Goal: Transaction & Acquisition: Purchase product/service

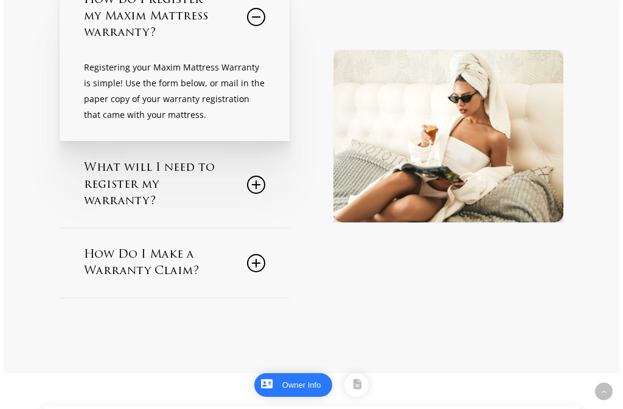
scroll to position [304, 0]
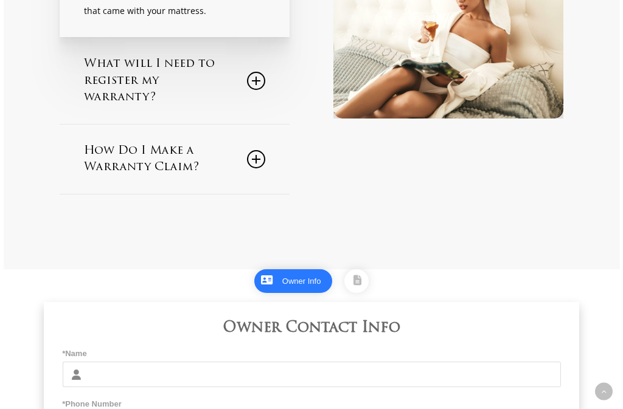
click at [255, 83] on icon at bounding box center [256, 81] width 18 height 18
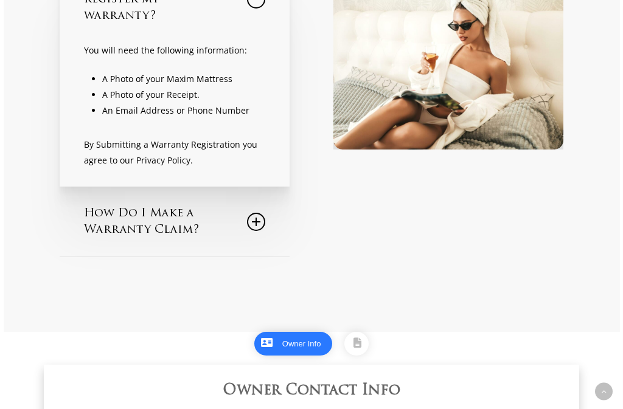
scroll to position [243, 0]
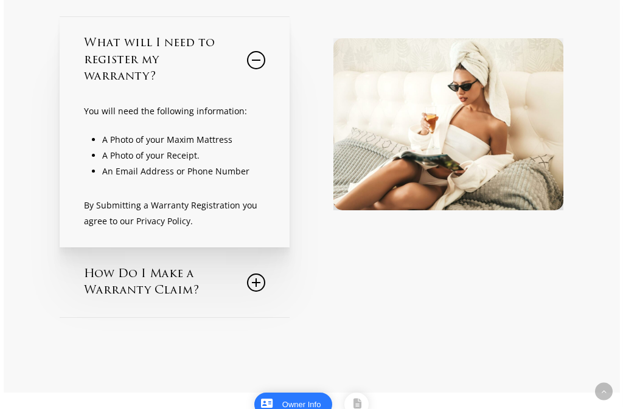
click at [252, 64] on icon at bounding box center [256, 60] width 18 height 18
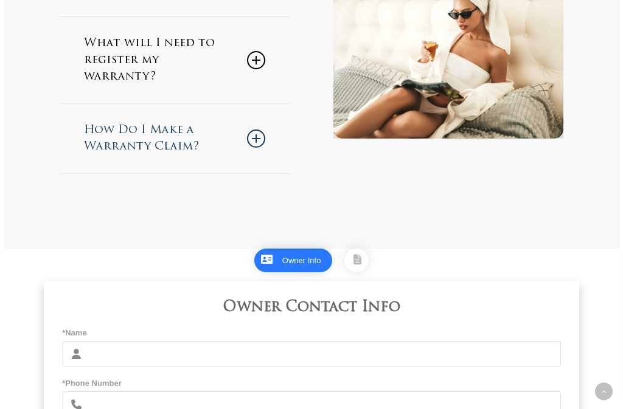
click at [258, 139] on icon at bounding box center [256, 139] width 18 height 18
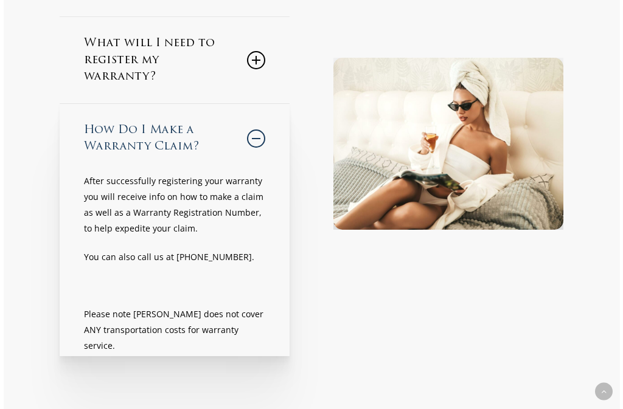
click at [258, 139] on icon at bounding box center [256, 139] width 18 height 18
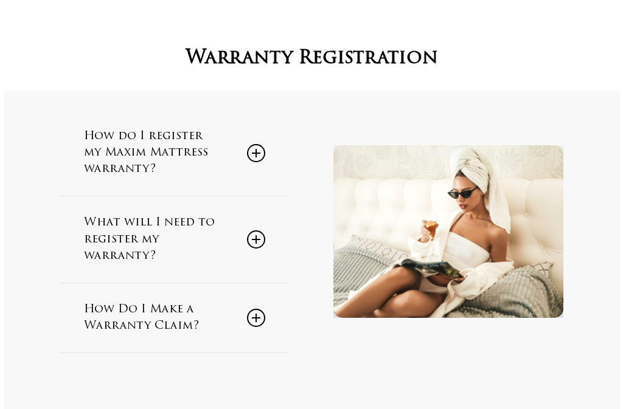
scroll to position [0, 0]
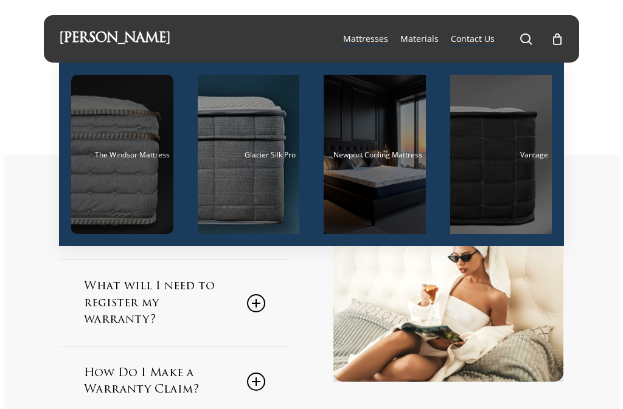
click at [130, 170] on div "Main Menu" at bounding box center [122, 154] width 102 height 159
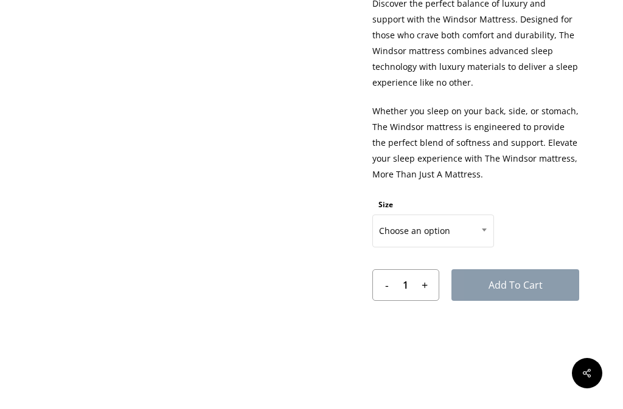
scroll to position [608, 0]
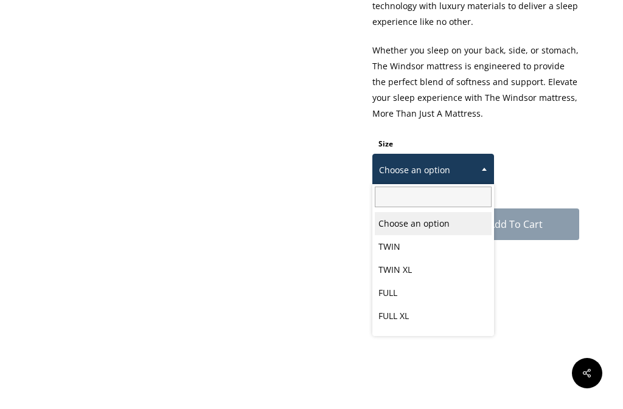
click at [480, 168] on span at bounding box center [484, 169] width 18 height 30
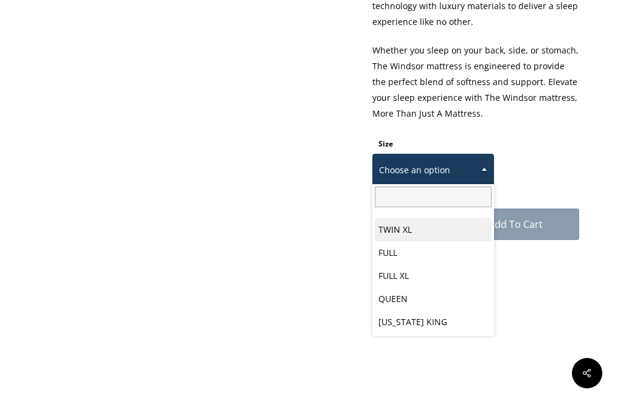
scroll to position [63, 0]
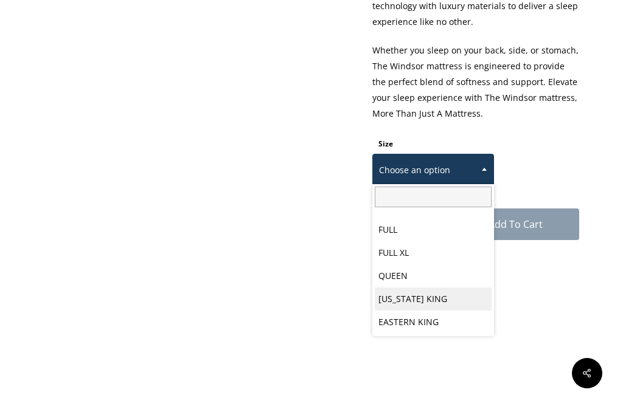
select select "CALIFORNIA KING"
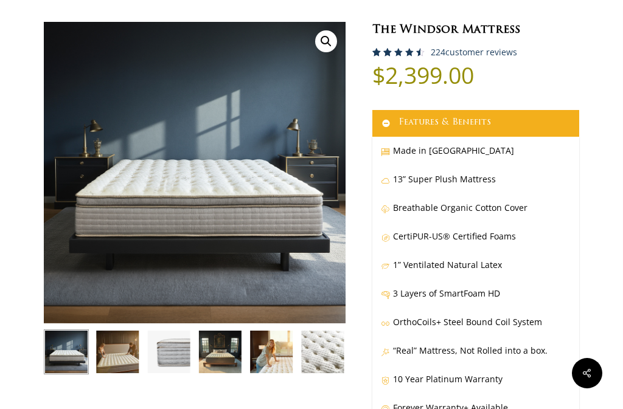
scroll to position [61, 0]
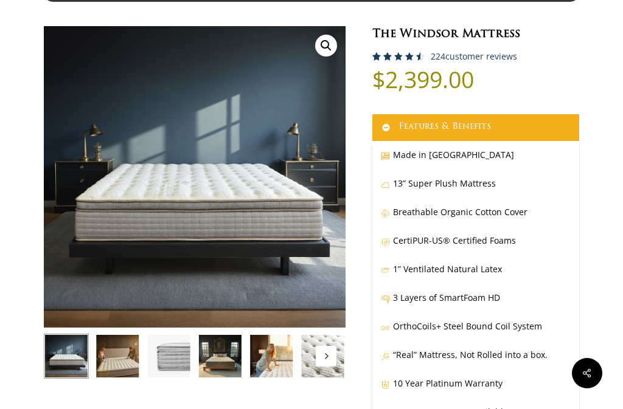
click at [133, 365] on img at bounding box center [117, 356] width 45 height 45
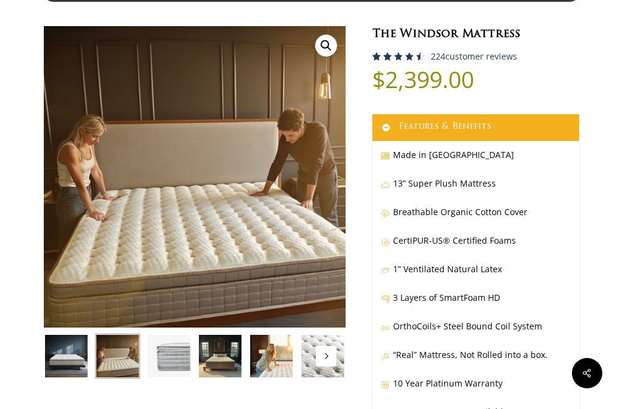
click at [169, 353] on img at bounding box center [169, 356] width 45 height 45
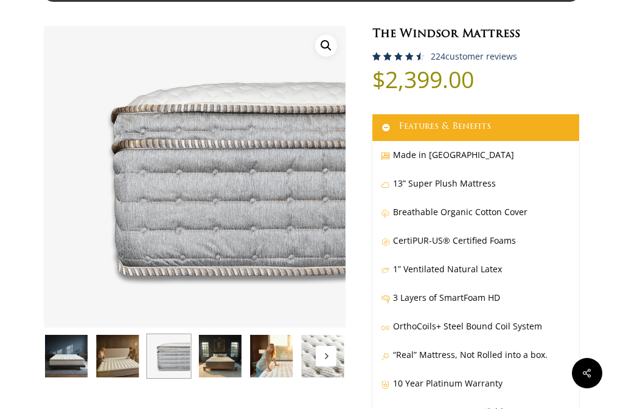
click at [219, 342] on img at bounding box center [220, 356] width 45 height 45
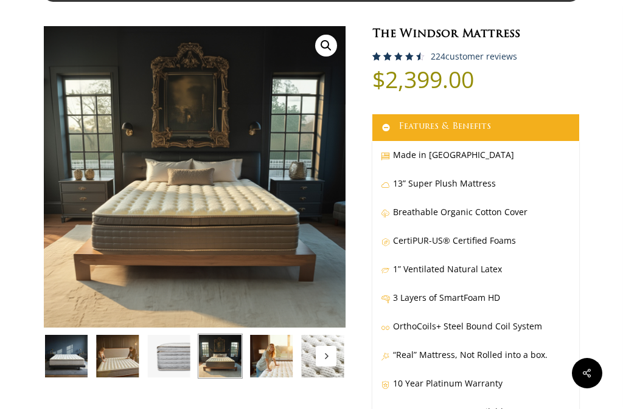
click at [255, 347] on img at bounding box center [271, 356] width 45 height 45
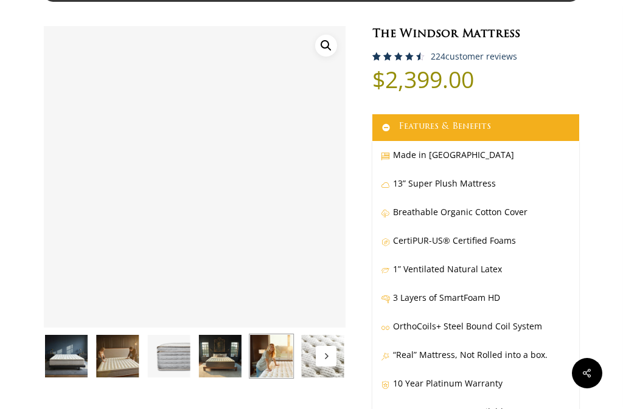
click at [331, 356] on button "Next" at bounding box center [326, 356] width 21 height 21
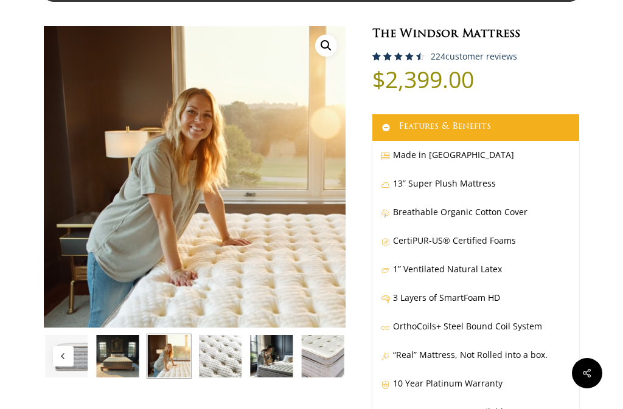
click at [270, 361] on img at bounding box center [271, 356] width 45 height 45
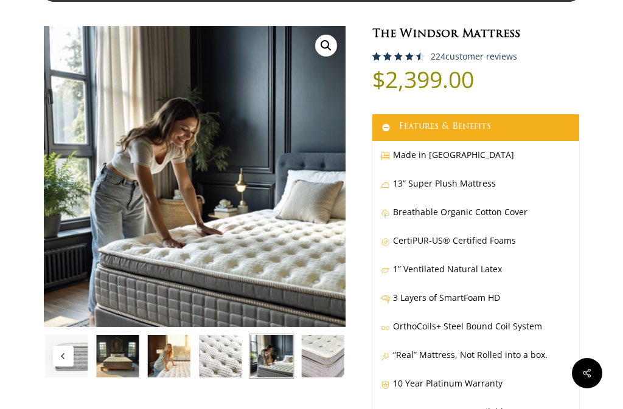
click at [316, 353] on img at bounding box center [322, 356] width 45 height 45
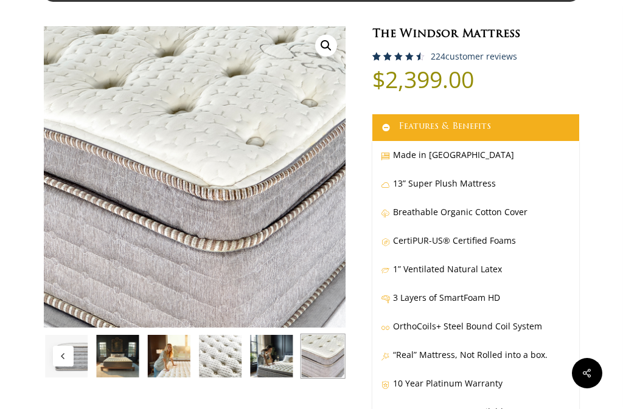
click at [316, 353] on img at bounding box center [322, 356] width 45 height 45
click at [261, 371] on img at bounding box center [271, 356] width 45 height 45
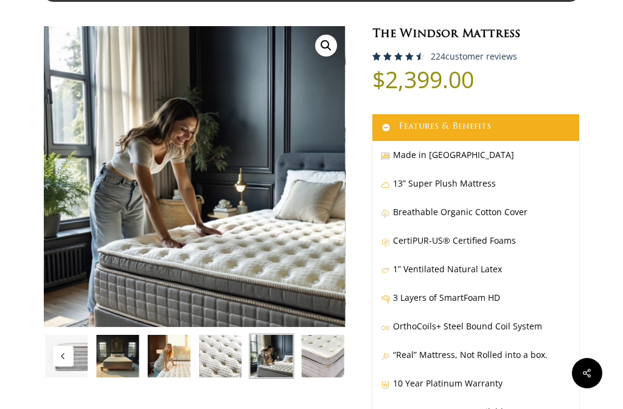
click at [229, 374] on img at bounding box center [220, 356] width 45 height 45
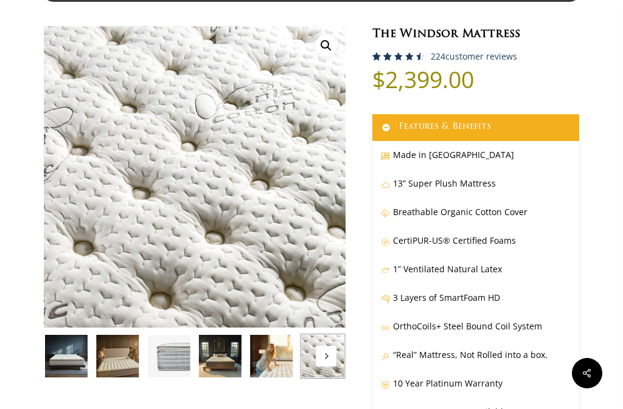
click at [122, 365] on img at bounding box center [117, 356] width 45 height 45
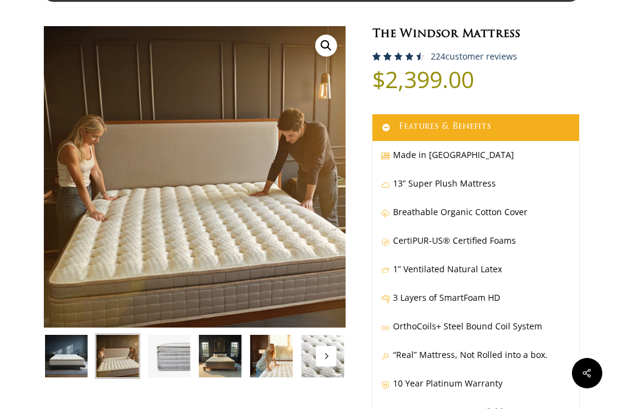
click at [68, 356] on img at bounding box center [66, 356] width 45 height 45
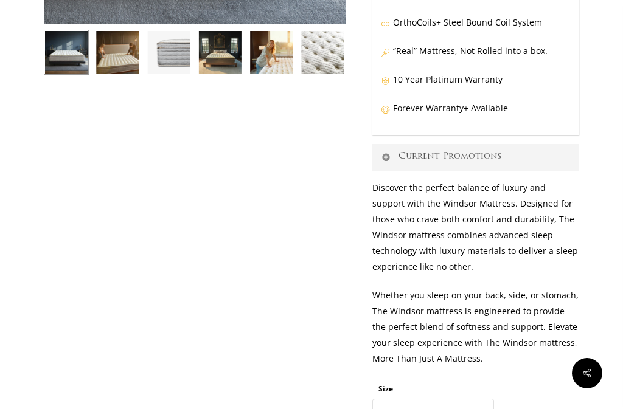
scroll to position [0, 0]
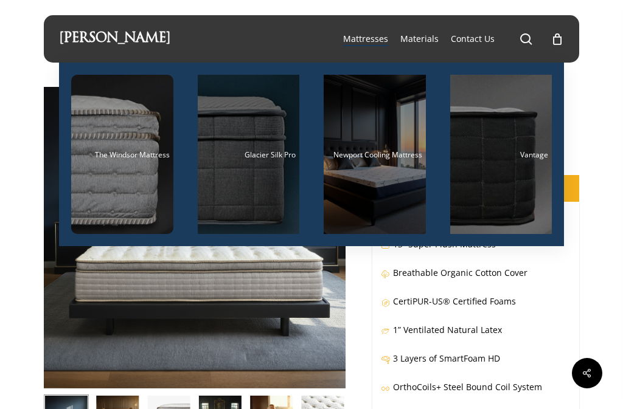
click at [247, 164] on div "Main Menu" at bounding box center [249, 154] width 102 height 159
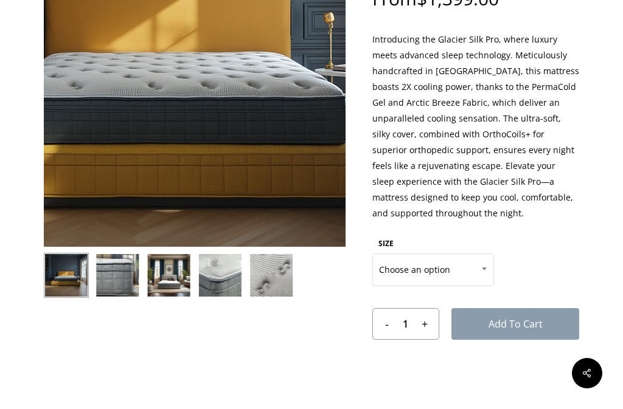
scroll to position [182, 0]
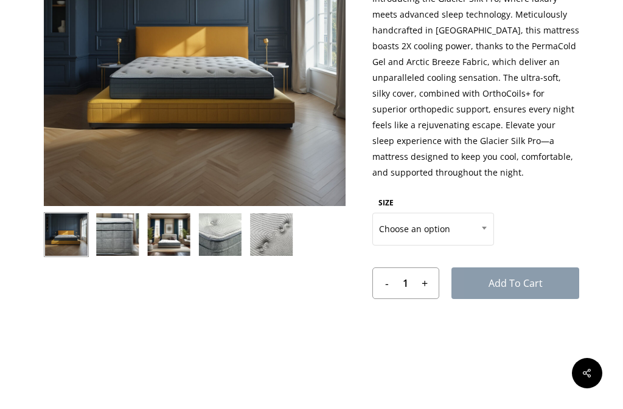
click at [58, 240] on img at bounding box center [66, 234] width 45 height 45
click at [109, 235] on img at bounding box center [117, 234] width 45 height 45
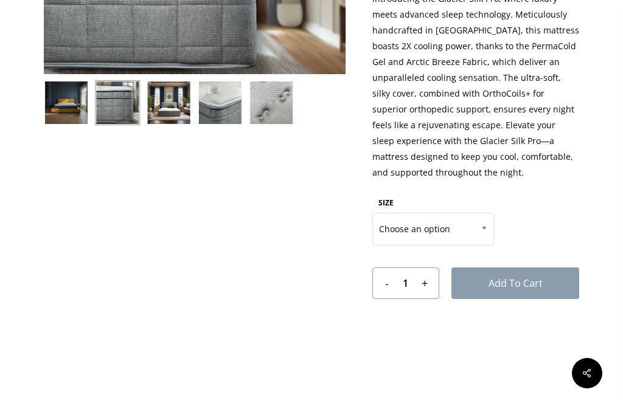
click at [178, 92] on img at bounding box center [169, 102] width 45 height 45
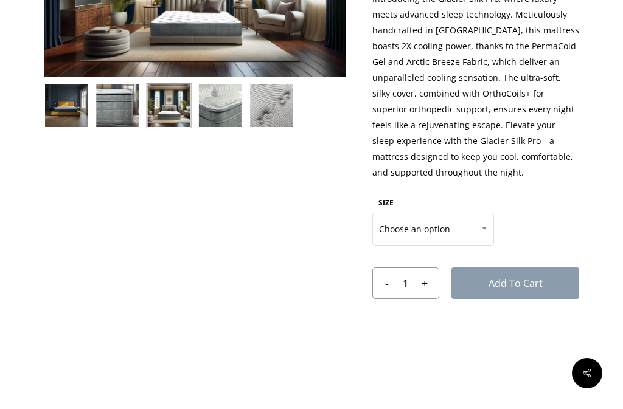
click at [215, 99] on img at bounding box center [220, 105] width 45 height 45
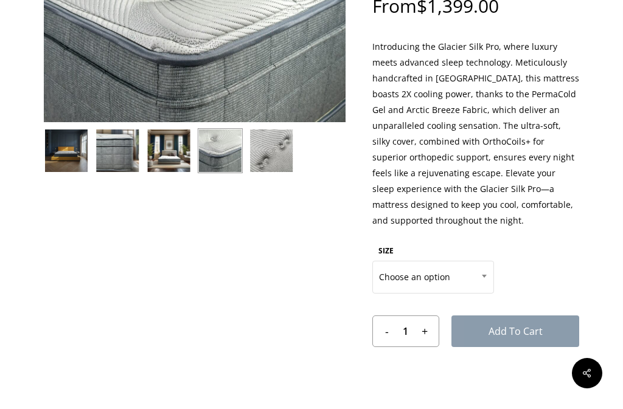
scroll to position [0, 0]
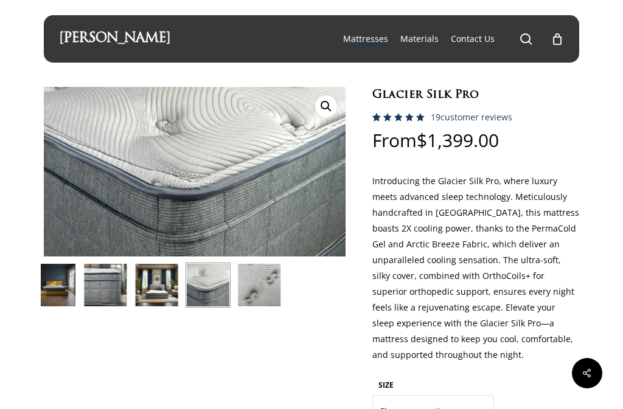
click at [243, 343] on div "🔍" at bounding box center [195, 319] width 302 height 465
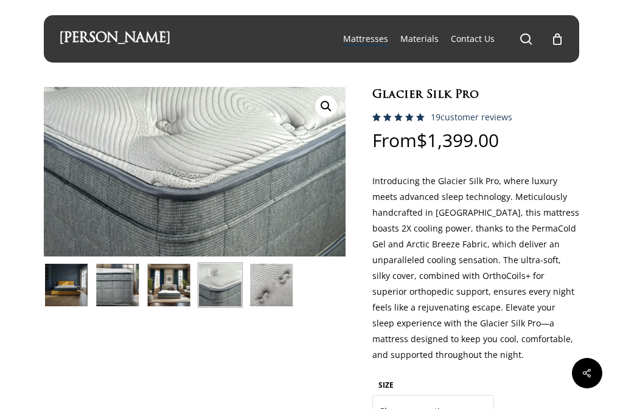
click at [222, 279] on img at bounding box center [220, 285] width 45 height 45
click at [168, 289] on img at bounding box center [169, 285] width 45 height 45
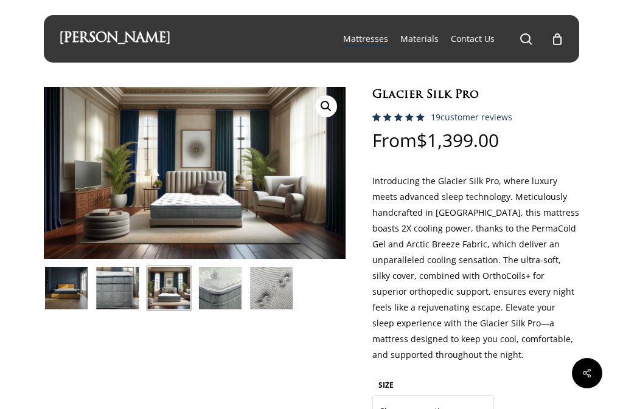
click at [126, 289] on img at bounding box center [117, 288] width 45 height 45
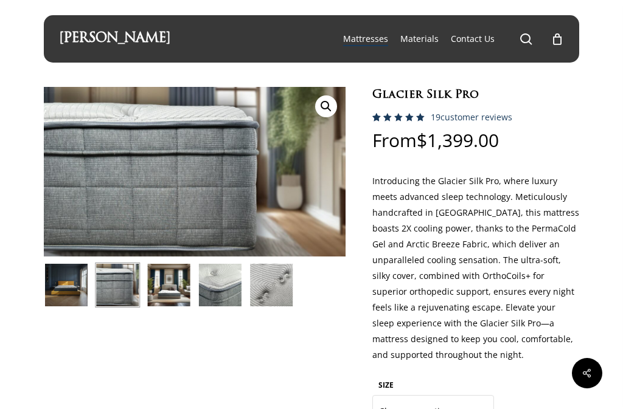
click at [47, 274] on img at bounding box center [66, 285] width 45 height 45
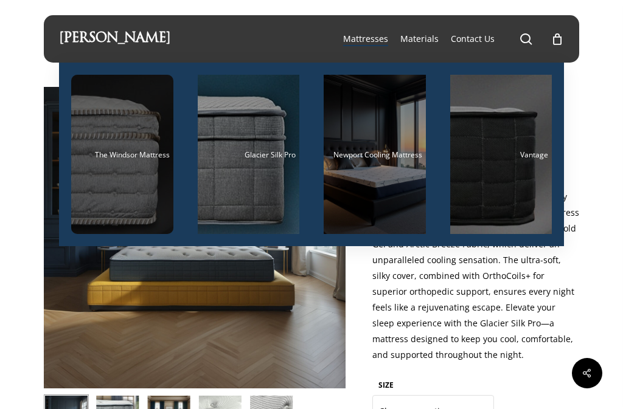
click at [127, 187] on div "Main Menu" at bounding box center [122, 154] width 102 height 159
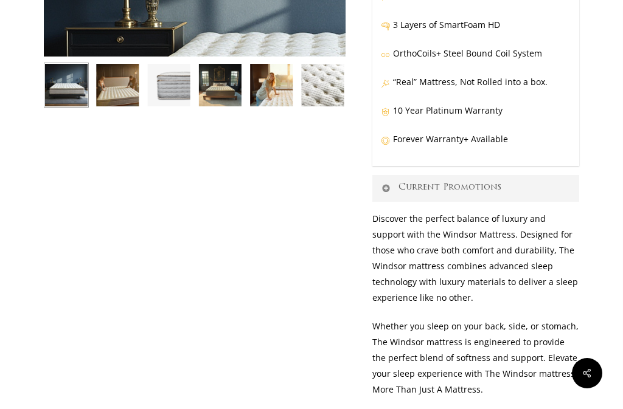
scroll to position [365, 0]
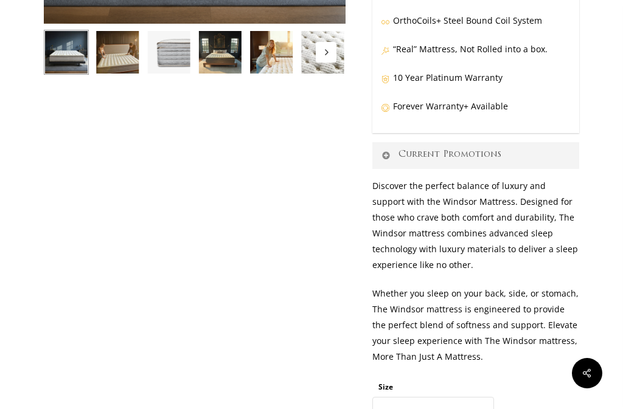
click at [66, 58] on img at bounding box center [66, 52] width 45 height 45
click at [114, 52] on img at bounding box center [117, 52] width 45 height 45
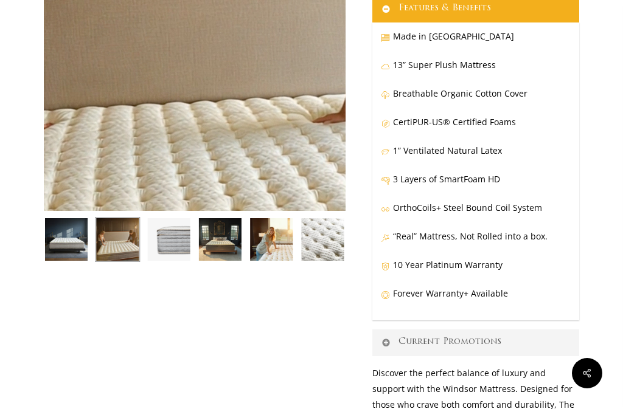
scroll to position [182, 0]
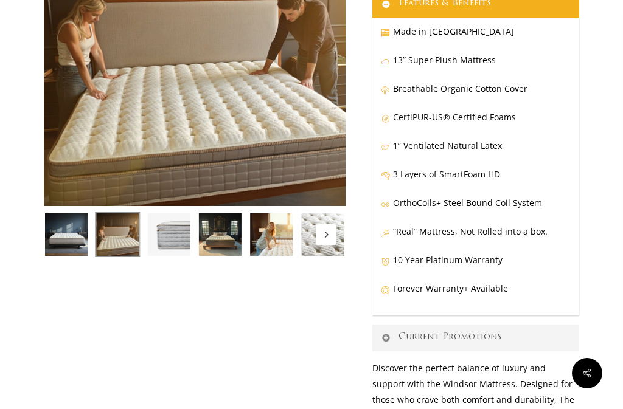
click at [168, 239] on img at bounding box center [169, 234] width 45 height 45
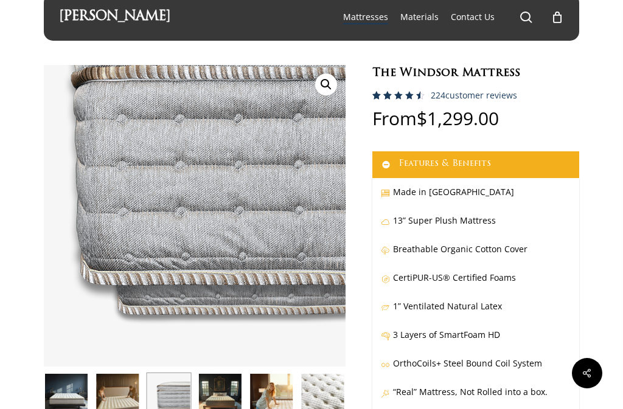
scroll to position [0, 0]
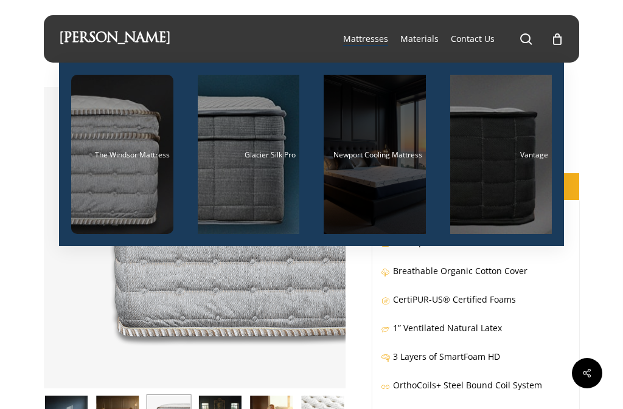
click at [371, 181] on div "Main Menu" at bounding box center [374, 154] width 102 height 159
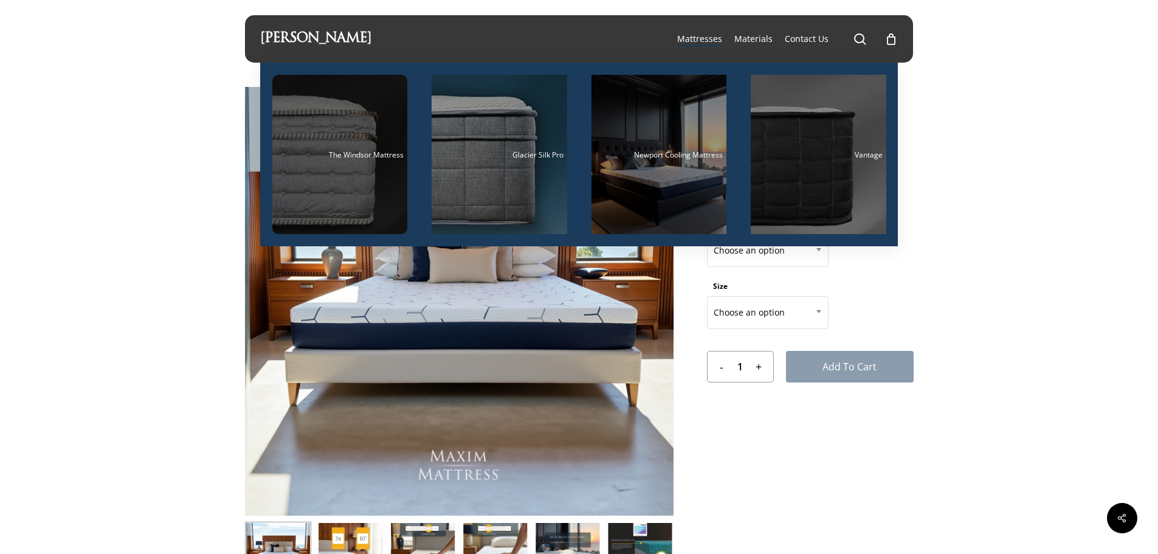
click at [354, 162] on div "Main Menu" at bounding box center [340, 154] width 136 height 159
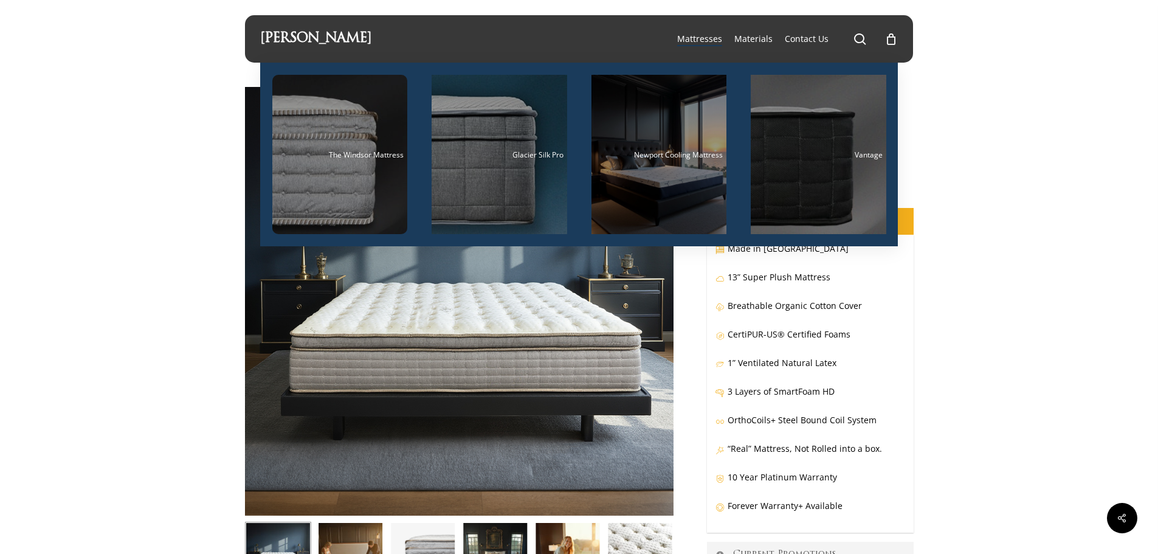
click at [685, 39] on span "Mattresses" at bounding box center [699, 39] width 45 height 12
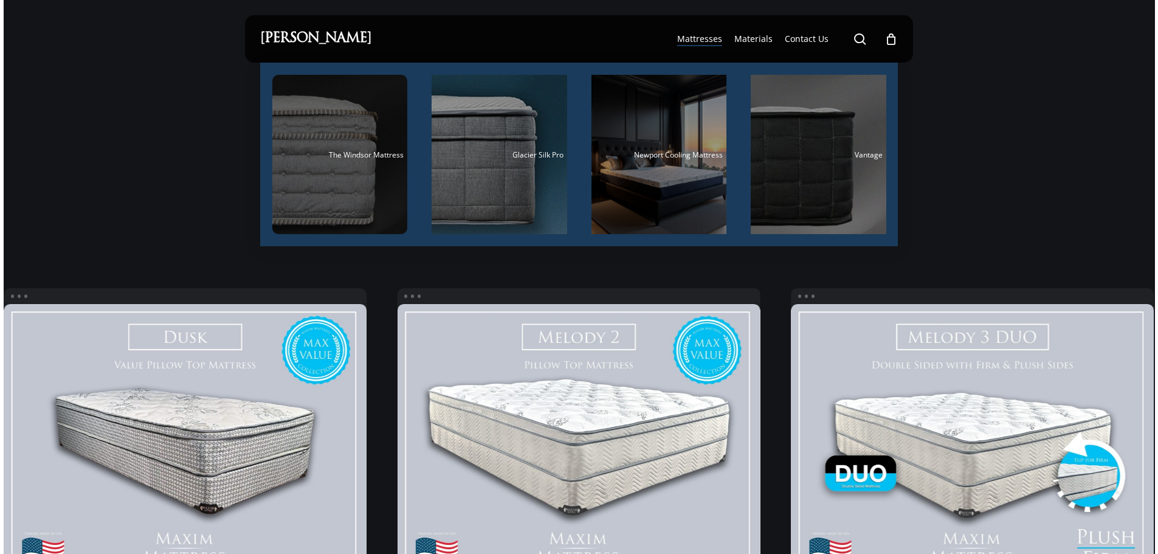
click at [334, 173] on div "Main Menu" at bounding box center [340, 154] width 136 height 159
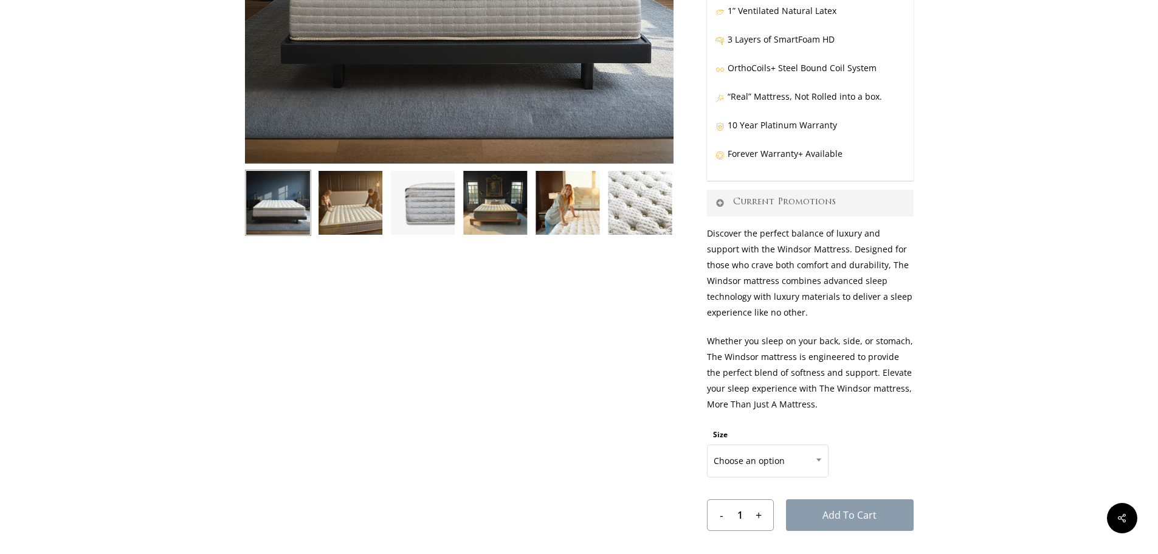
scroll to position [426, 0]
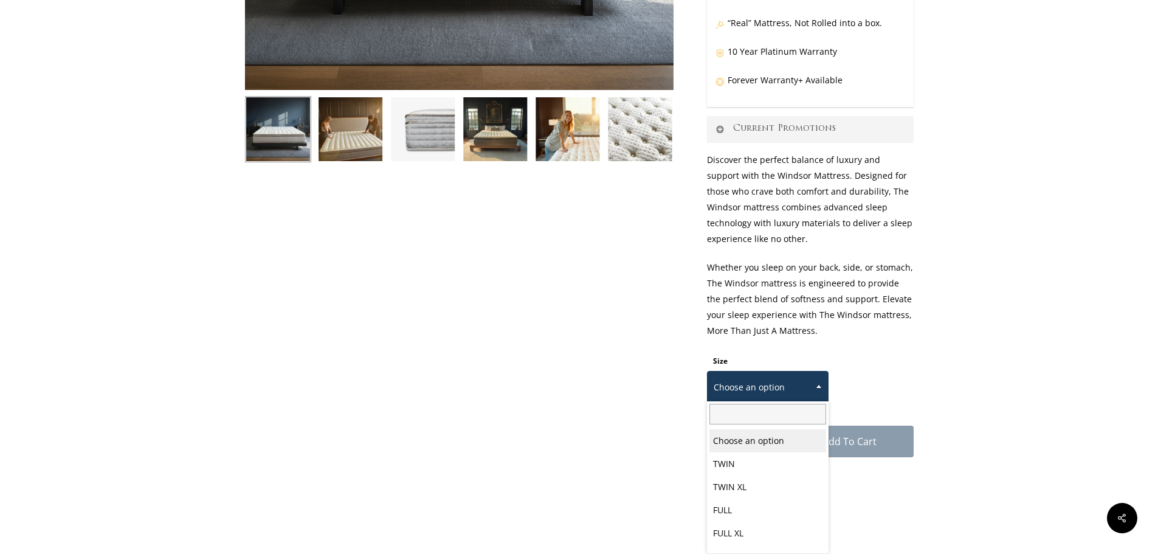
click at [812, 380] on span at bounding box center [819, 386] width 18 height 30
select select "[US_STATE] KING"
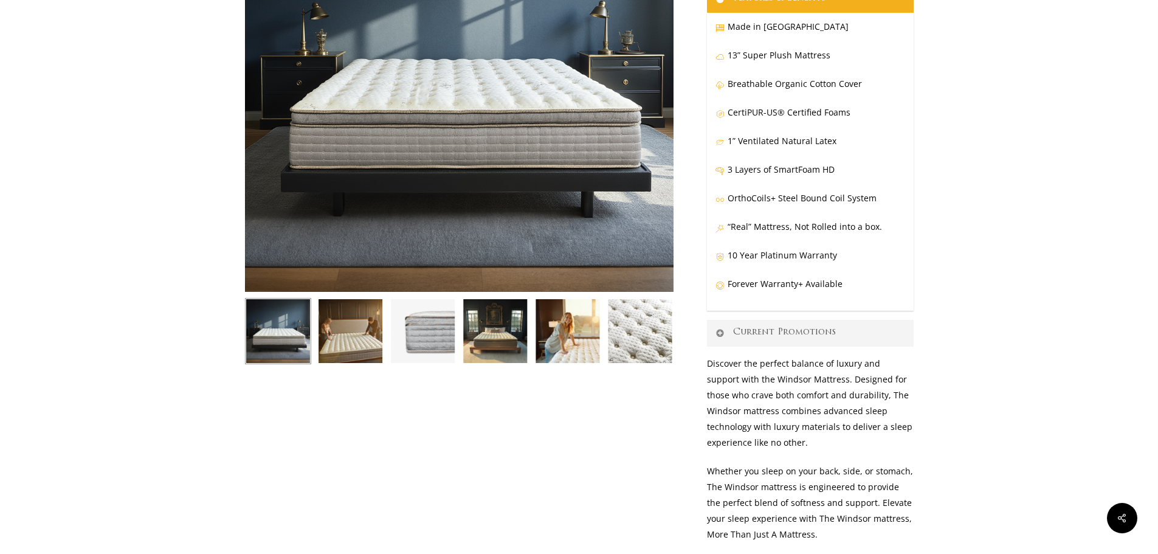
scroll to position [182, 0]
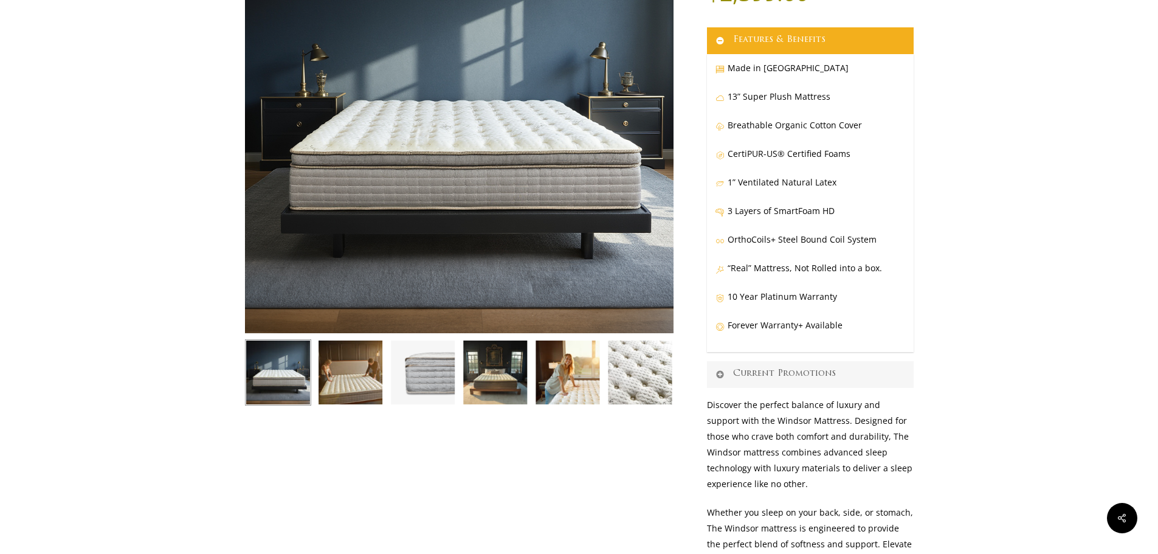
click at [776, 371] on link "Current Promotions" at bounding box center [810, 374] width 207 height 27
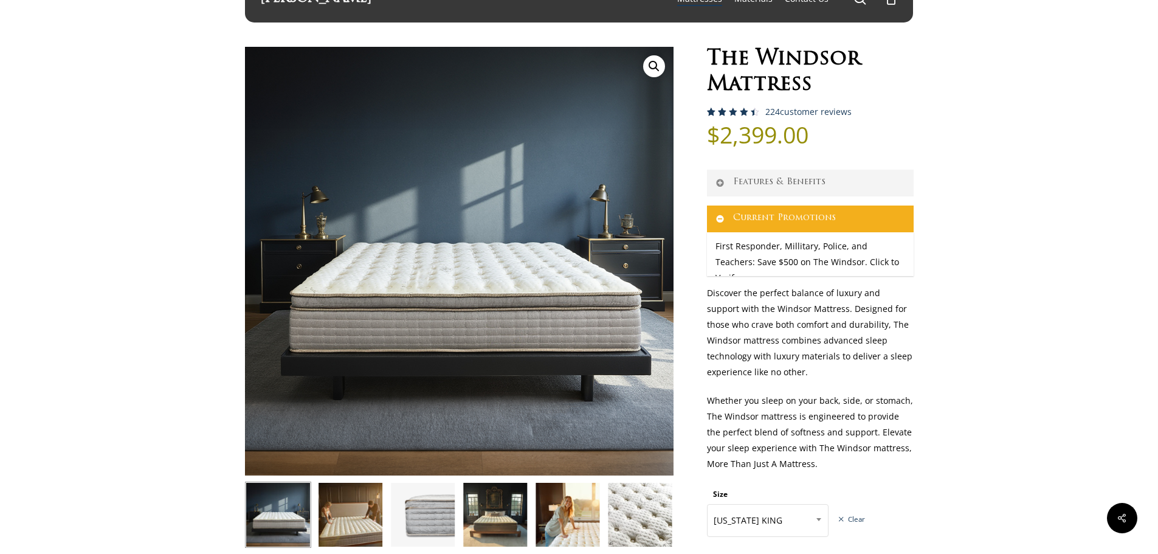
scroll to position [0, 0]
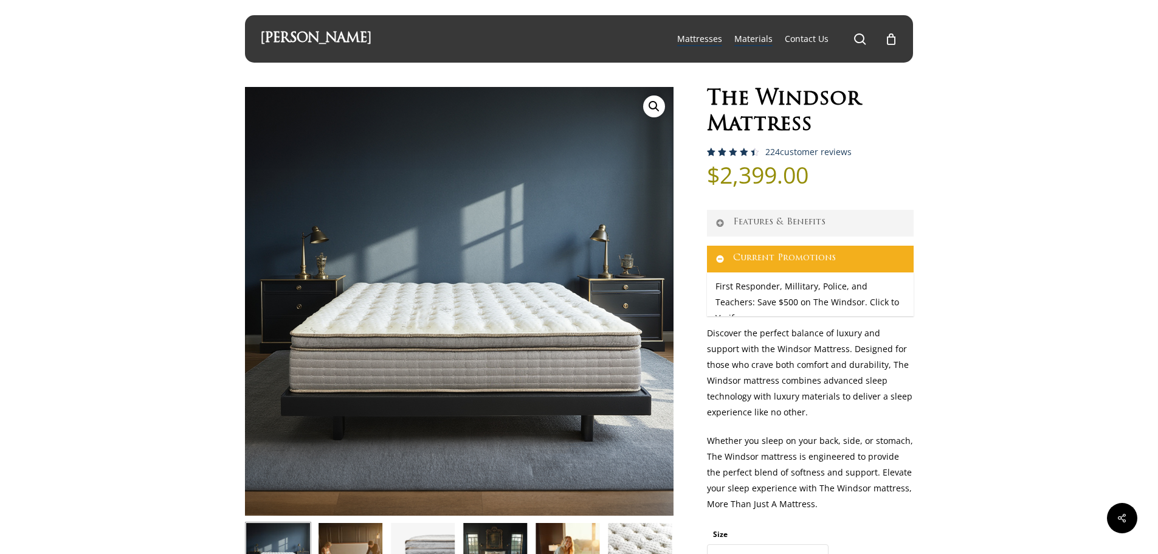
click at [750, 36] on span "Materials" at bounding box center [753, 39] width 38 height 12
